Goal: Task Accomplishment & Management: Complete application form

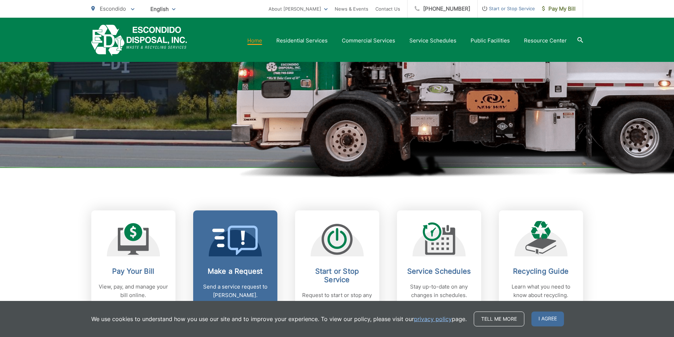
scroll to position [248, 0]
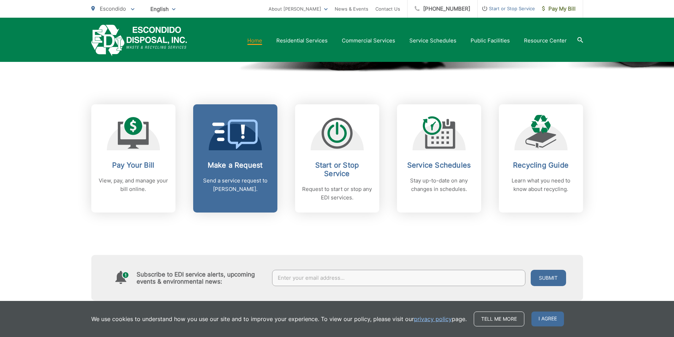
click at [229, 171] on div "Make a Request Send a service request to [PERSON_NAME]." at bounding box center [235, 177] width 70 height 33
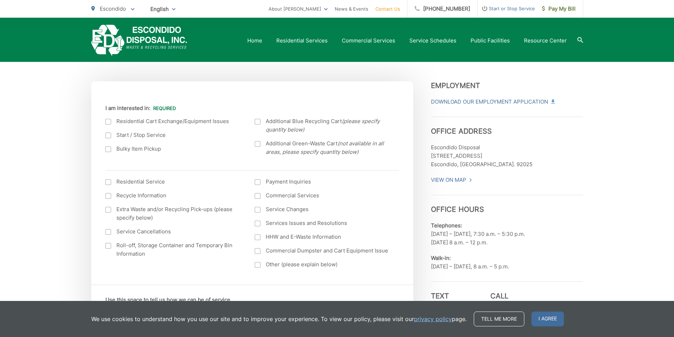
scroll to position [212, 0]
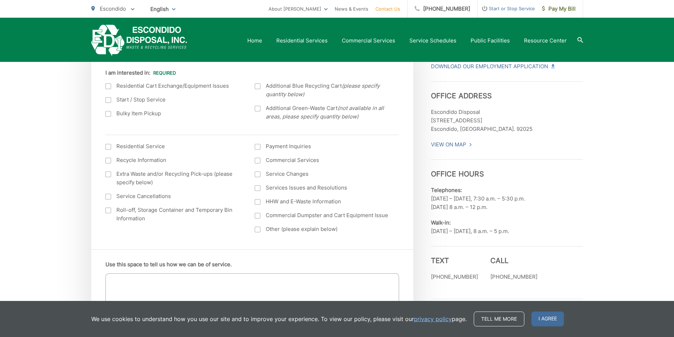
click at [108, 87] on div at bounding box center [108, 87] width 6 height 6
click at [0, 0] on input "I am interested in:" at bounding box center [0, 0] width 0 height 0
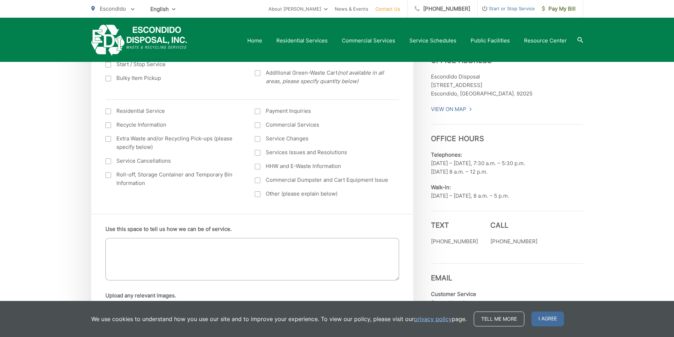
scroll to position [319, 0]
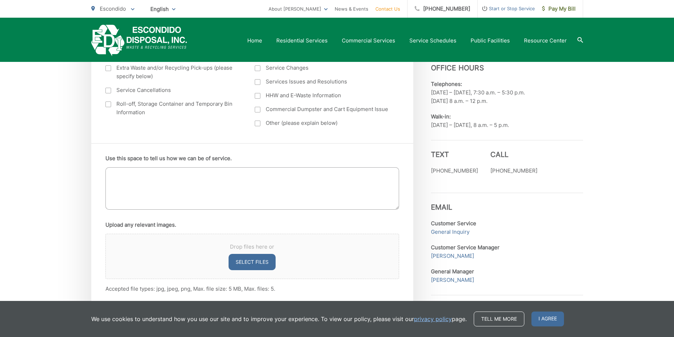
click at [155, 181] on textarea "Use this space to tell us how we can be of service." at bounding box center [252, 188] width 294 height 42
click at [111, 191] on textarea "Good Morning EDI. Can I please have 1 recycle and 1 trash bin replaced. Both un…" at bounding box center [252, 188] width 294 height 42
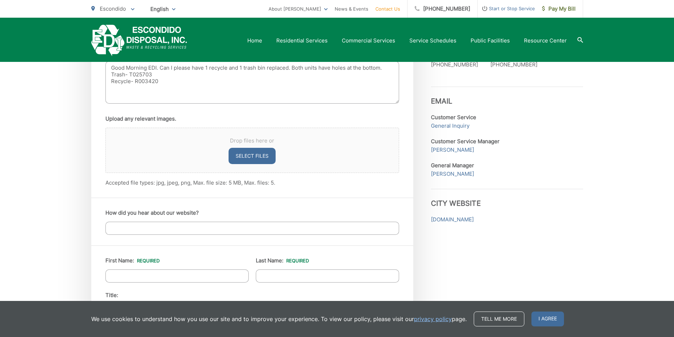
scroll to position [460, 0]
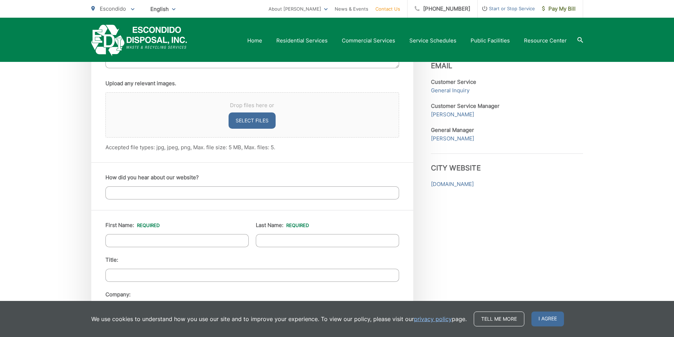
type textarea "Good Morning EDI. Can I please have 1 recycle and 1 trash bin replaced. Both un…"
click at [144, 194] on input "How did you hear about our website?" at bounding box center [252, 193] width 294 height 13
type input "Customer"
click at [164, 244] on input "First Name: *" at bounding box center [176, 240] width 143 height 13
type input "Richard"
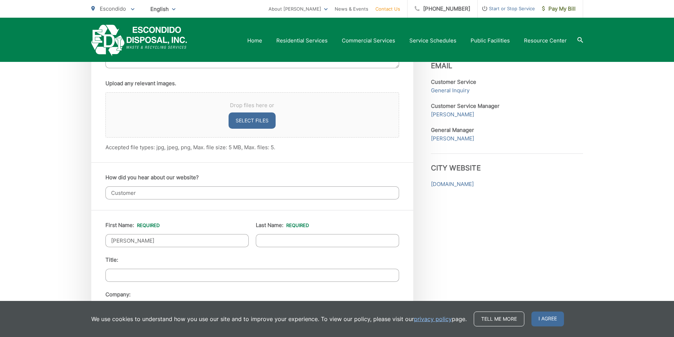
type input "Garcia"
type input "1921 Grove place"
type input "Escondido"
type input "92027"
type input "8587746744"
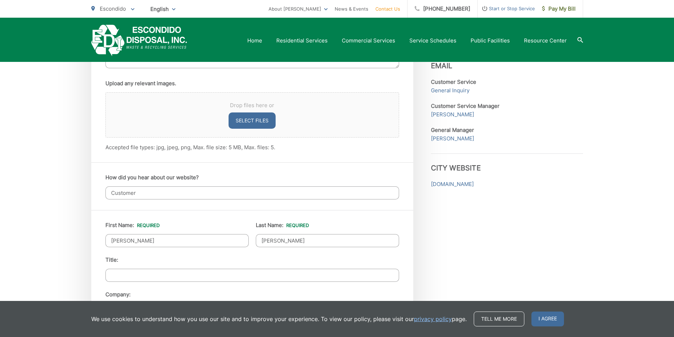
type input "richiegarcia9@hotmail.com"
type input "(858) 774-6744"
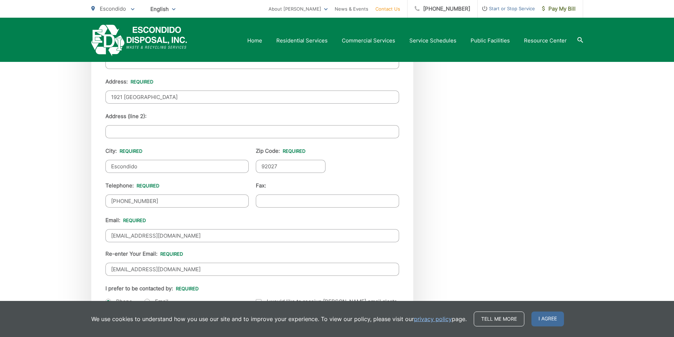
scroll to position [743, 0]
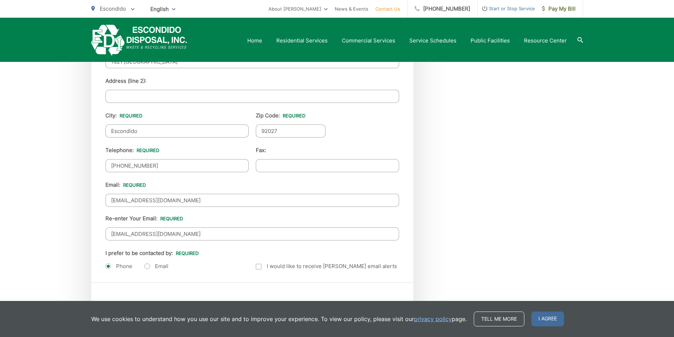
click at [150, 267] on label "Email" at bounding box center [156, 266] width 24 height 7
radio input "true"
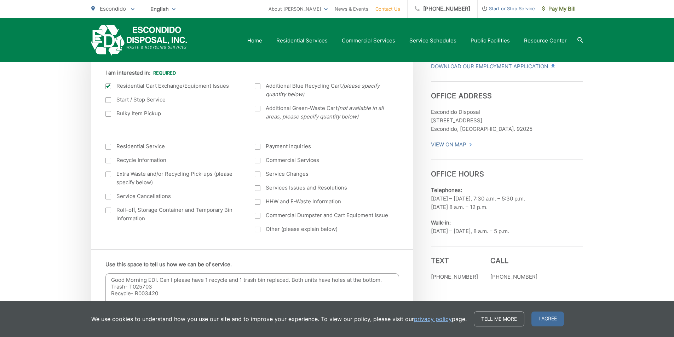
scroll to position [319, 0]
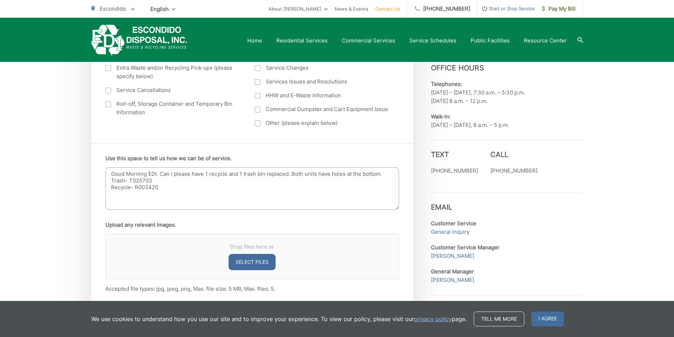
click at [172, 187] on textarea "Good Morning EDI. Can I please have 1 recycle and 1 trash bin replaced. Both un…" at bounding box center [252, 188] width 294 height 42
click at [139, 206] on textarea "Good Morning EDI. Can I please have 1 recycle and 1 trash bin replaced. Both un…" at bounding box center [252, 188] width 294 height 42
click at [241, 194] on textarea "Good Morning EDI. Can I please have 1 recycle and 1 trash bin replaced. Both un…" at bounding box center [252, 188] width 294 height 42
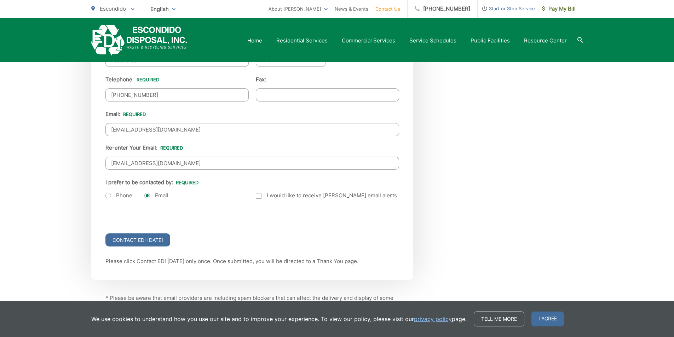
scroll to position [850, 0]
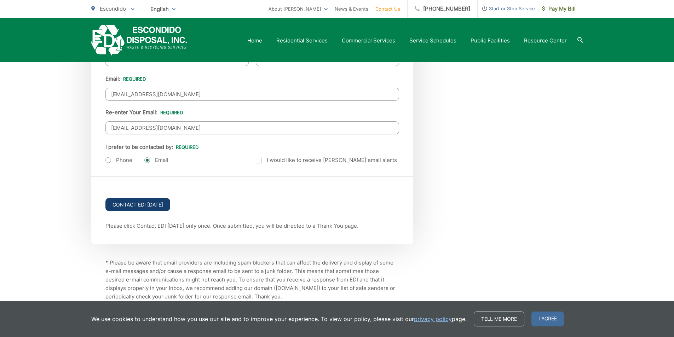
type textarea "Good Morning EDI. Can I please have 1 recycle and 1 trash bin replaced. Both un…"
click at [149, 203] on input "Contact EDI Today" at bounding box center [137, 204] width 65 height 13
